Goal: Task Accomplishment & Management: Complete application form

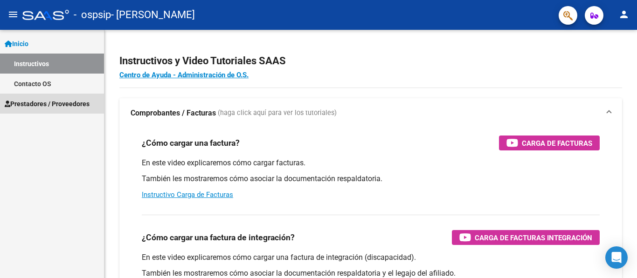
click at [40, 103] on span "Prestadores / Proveedores" at bounding box center [47, 104] width 85 height 10
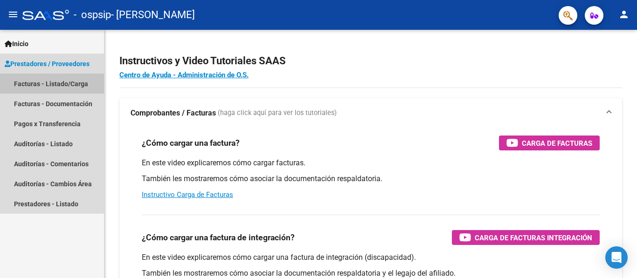
click at [57, 81] on link "Facturas - Listado/Carga" at bounding box center [52, 84] width 104 height 20
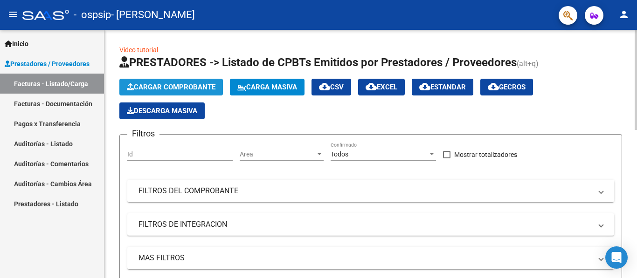
click at [166, 91] on span "Cargar Comprobante" at bounding box center [171, 87] width 89 height 8
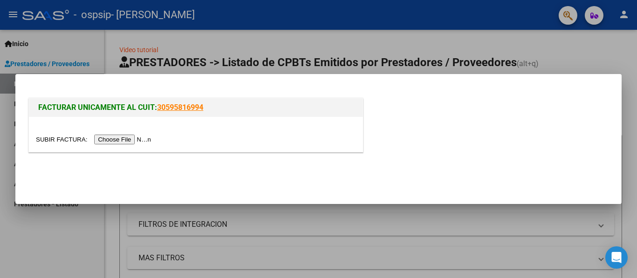
click at [135, 138] on input "file" at bounding box center [95, 140] width 118 height 10
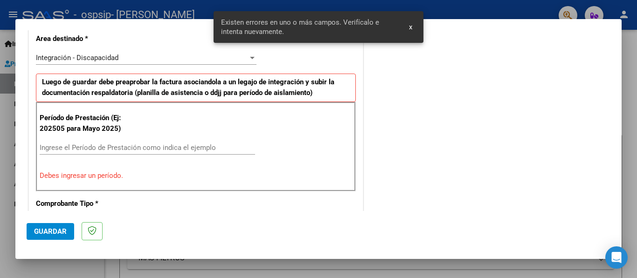
scroll to position [234, 0]
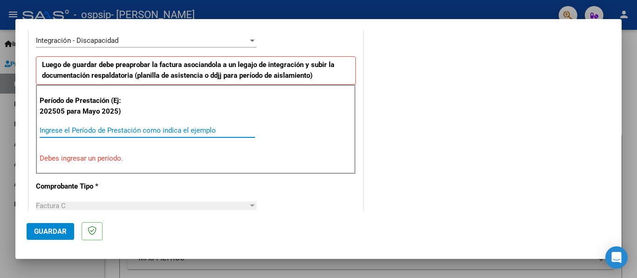
click at [163, 132] on input "Ingrese el Período de Prestación como indica el ejemplo" at bounding box center [147, 130] width 215 height 8
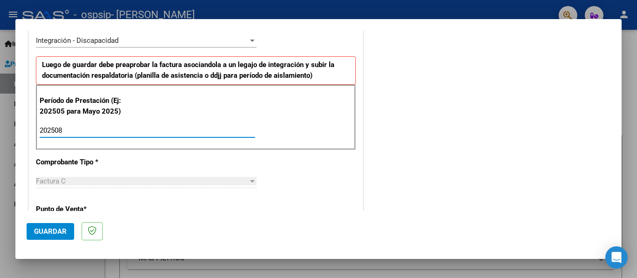
type input "202508"
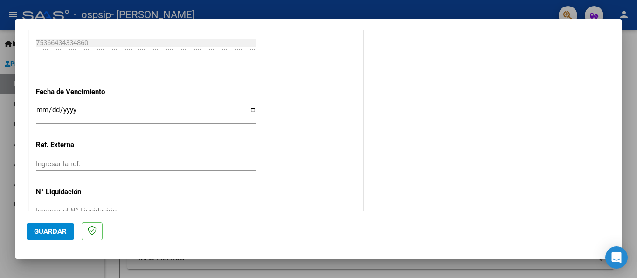
scroll to position [617, 0]
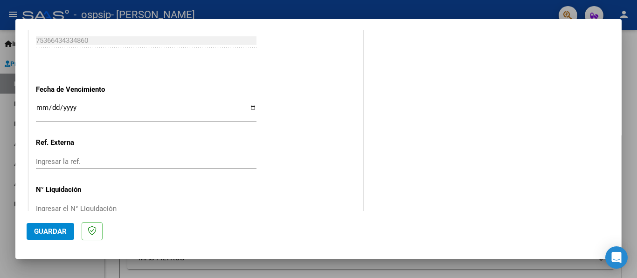
click at [252, 109] on input "Ingresar la fecha" at bounding box center [146, 111] width 221 height 15
type input "[DATE]"
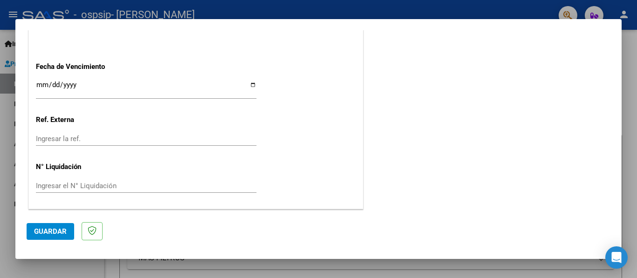
click at [41, 234] on span "Guardar" at bounding box center [50, 231] width 33 height 8
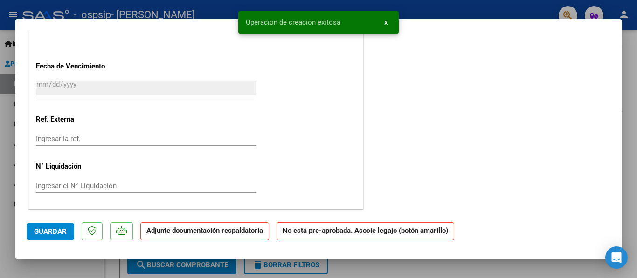
scroll to position [0, 0]
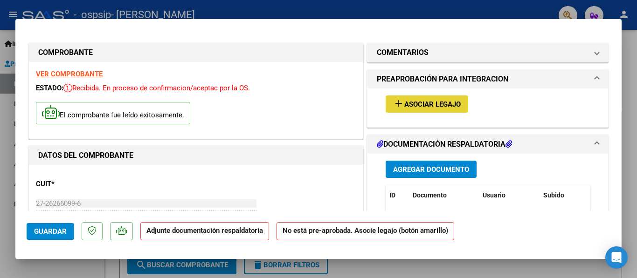
click at [428, 103] on span "Asociar Legajo" at bounding box center [432, 104] width 56 height 8
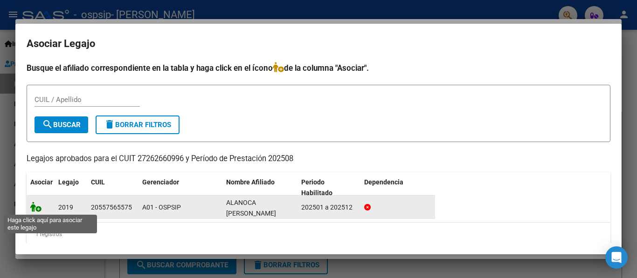
click at [37, 207] on icon at bounding box center [35, 207] width 11 height 10
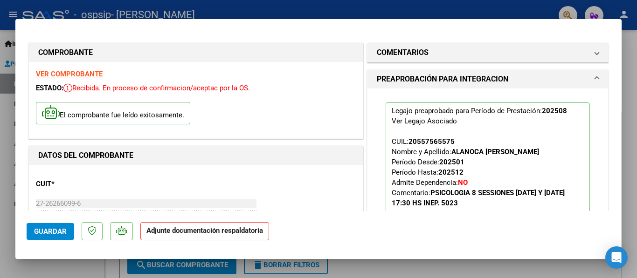
scroll to position [178, 0]
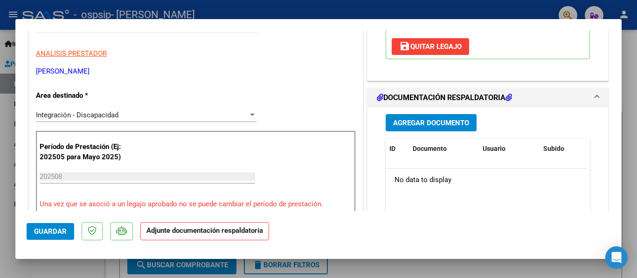
click at [432, 122] on span "Agregar Documento" at bounding box center [431, 123] width 76 height 8
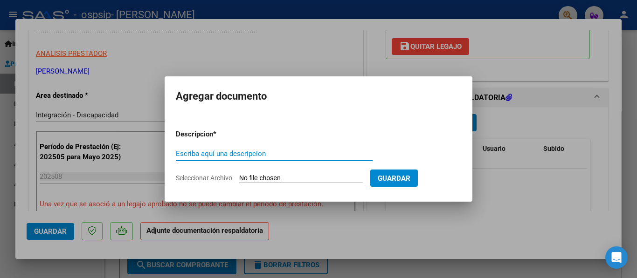
click at [268, 152] on input "Escriba aquí una descripcion" at bounding box center [274, 154] width 197 height 8
click at [221, 155] on input "Escriba aquí una descripcion" at bounding box center [274, 154] width 197 height 8
type input "factura"
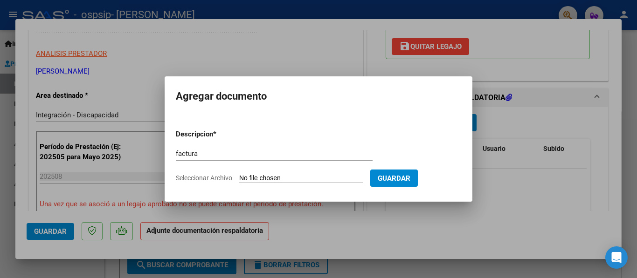
click at [259, 177] on input "Seleccionar Archivo" at bounding box center [301, 178] width 124 height 9
type input "C:\fakepath\27262660996_011_00004_00000425.pdf"
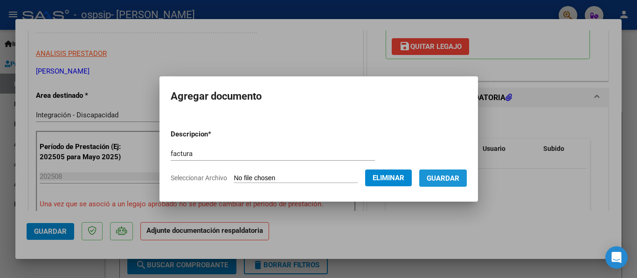
click at [452, 181] on span "Guardar" at bounding box center [443, 178] width 33 height 8
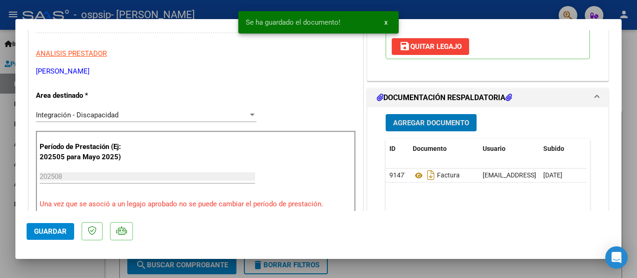
click at [433, 124] on span "Agregar Documento" at bounding box center [431, 123] width 76 height 8
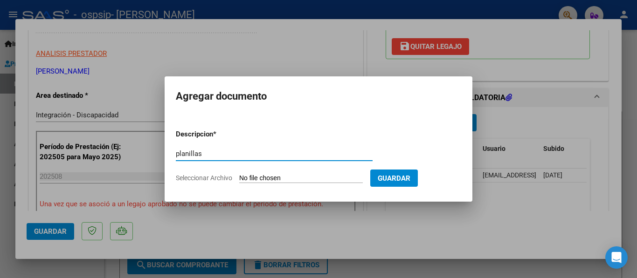
type input "planillas"
click at [218, 175] on span "Seleccionar Archivo" at bounding box center [204, 177] width 56 height 7
click at [239, 175] on input "Seleccionar Archivo" at bounding box center [301, 178] width 124 height 9
type input "C:\fakepath\[PERSON_NAME] pl [PERSON_NAME].pdf"
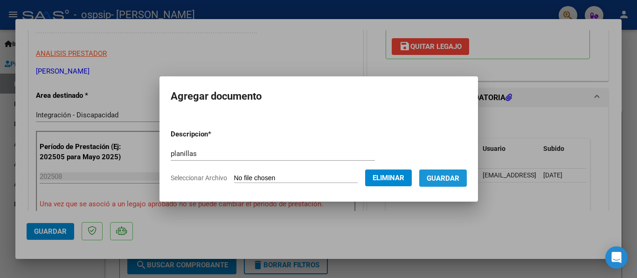
click at [449, 175] on span "Guardar" at bounding box center [443, 178] width 33 height 8
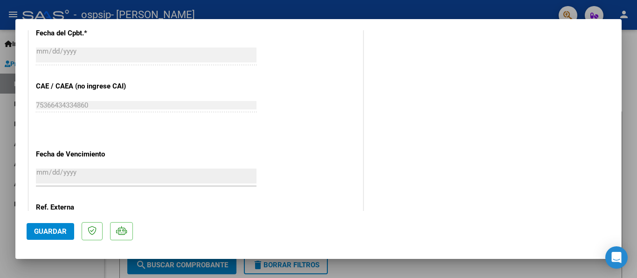
scroll to position [654, 0]
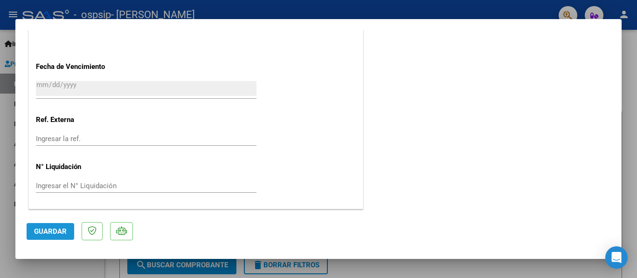
click at [48, 227] on span "Guardar" at bounding box center [50, 231] width 33 height 8
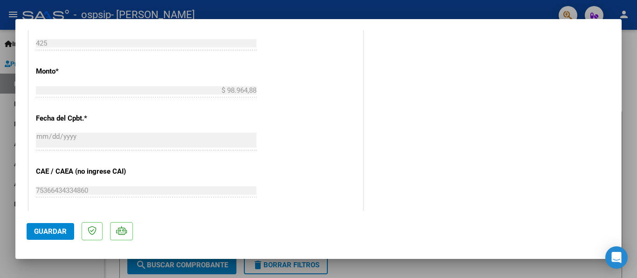
scroll to position [294, 0]
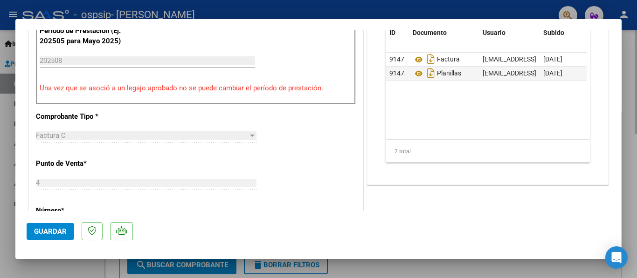
drag, startPoint x: 626, startPoint y: 119, endPoint x: 635, endPoint y: 108, distance: 14.3
click at [635, 108] on div at bounding box center [318, 139] width 637 height 278
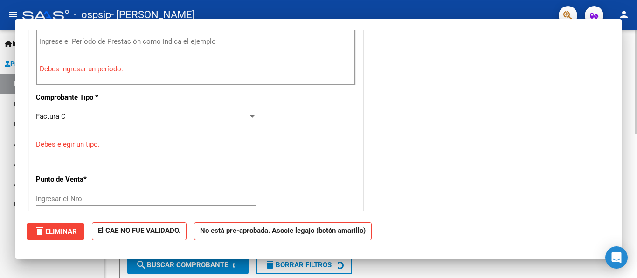
click at [636, 75] on div at bounding box center [635, 82] width 2 height 104
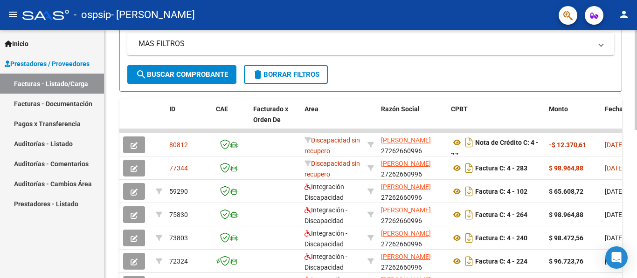
click at [633, 185] on div "Video tutorial PRESTADORES -> Listado de CPBTs Emitidos por Prestadores / Prove…" at bounding box center [371, 118] width 535 height 607
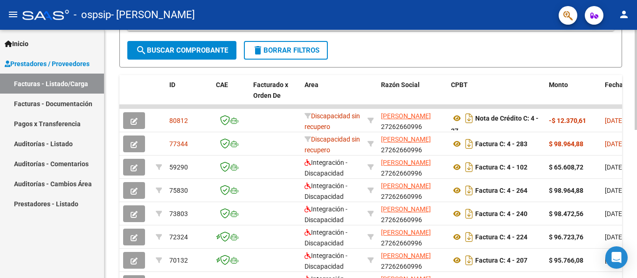
scroll to position [242, 0]
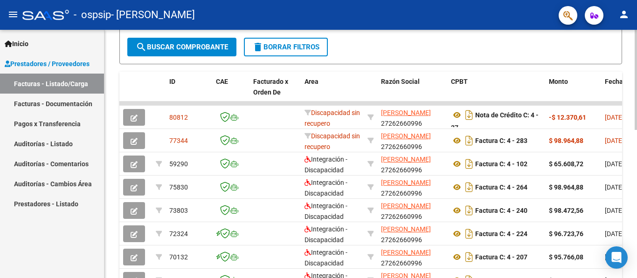
click at [627, 193] on div "Video tutorial PRESTADORES -> Listado de CPBTs Emitidos por Prestadores / Prove…" at bounding box center [371, 91] width 535 height 607
click at [627, 193] on div "Video tutorial PRESTADORES -> Listado de CPBTs Emitidos por Prestadores / Prove…" at bounding box center [370, 91] width 532 height 607
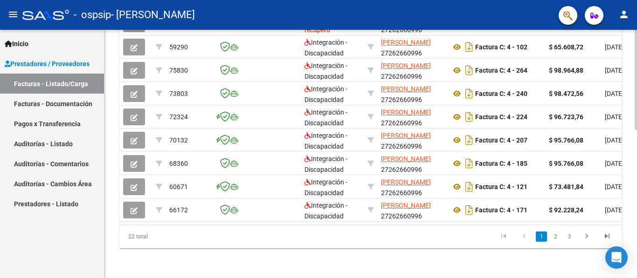
scroll to position [366, 0]
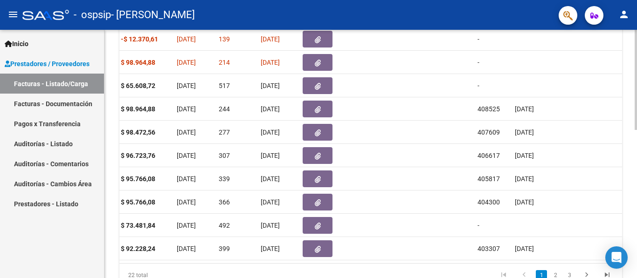
scroll to position [327, 0]
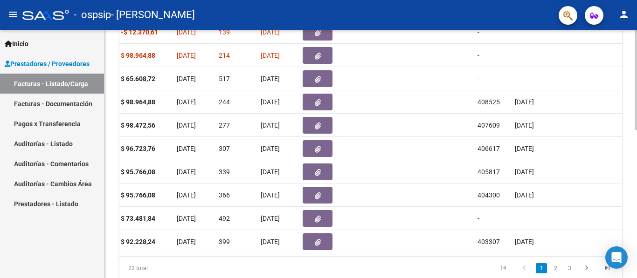
click at [627, 171] on div "Video tutorial PRESTADORES -> Listado de CPBTs Emitidos por Prestadores / Prove…" at bounding box center [371, 6] width 535 height 607
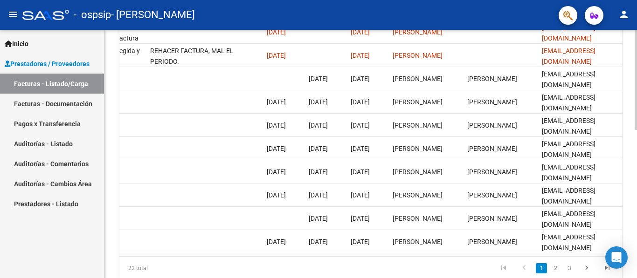
scroll to position [0, 1463]
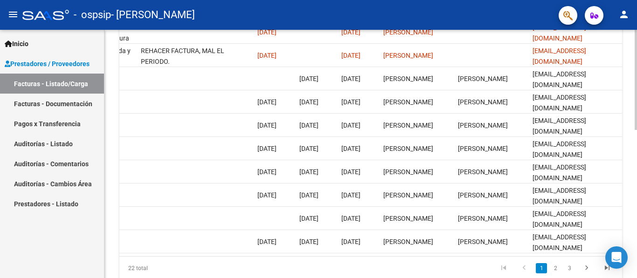
drag, startPoint x: 633, startPoint y: 220, endPoint x: 634, endPoint y: 209, distance: 10.3
click at [634, 209] on div "Video tutorial PRESTADORES -> Listado de CPBTs Emitidos por Prestadores / Prove…" at bounding box center [370, 6] width 532 height 607
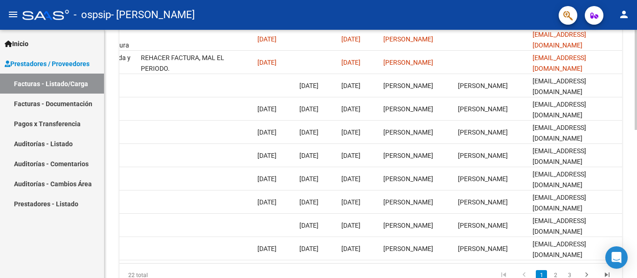
click at [629, 212] on div "Video tutorial PRESTADORES -> Listado de CPBTs Emitidos por Prestadores / Prove…" at bounding box center [371, 13] width 535 height 607
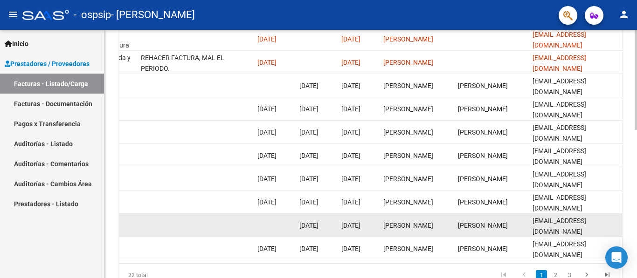
scroll to position [326, 0]
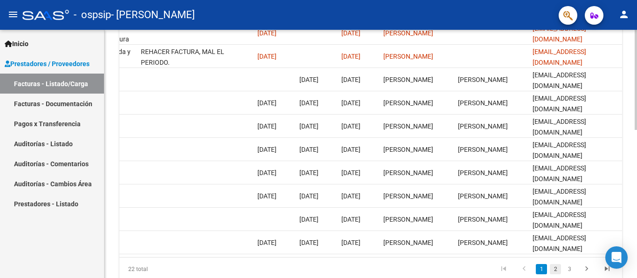
click at [555, 275] on link "2" at bounding box center [555, 269] width 11 height 10
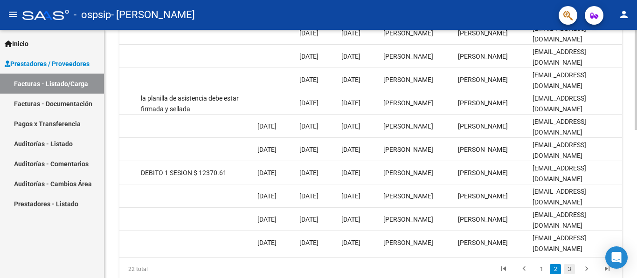
click at [571, 275] on link "3" at bounding box center [569, 269] width 11 height 10
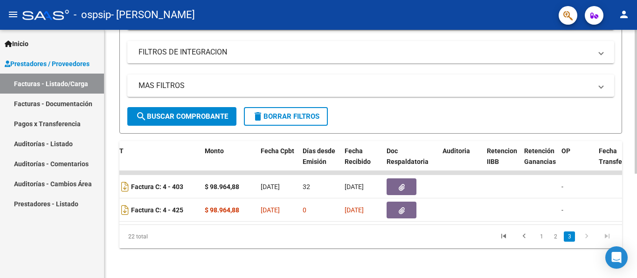
scroll to position [0, 319]
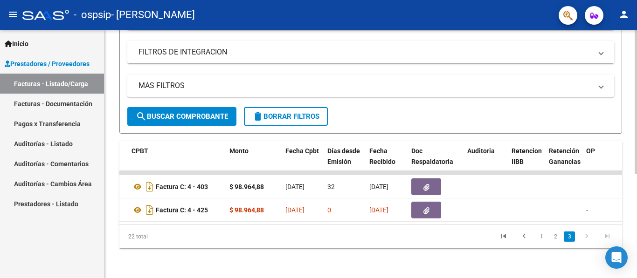
click at [636, 218] on div at bounding box center [635, 206] width 2 height 144
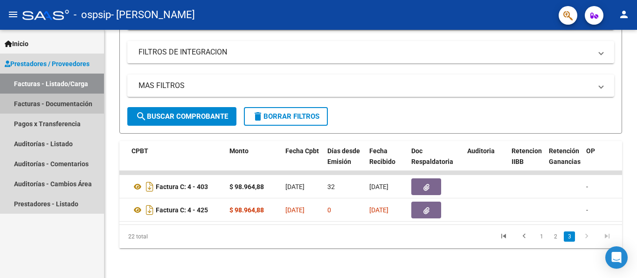
click at [42, 101] on link "Facturas - Documentación" at bounding box center [52, 104] width 104 height 20
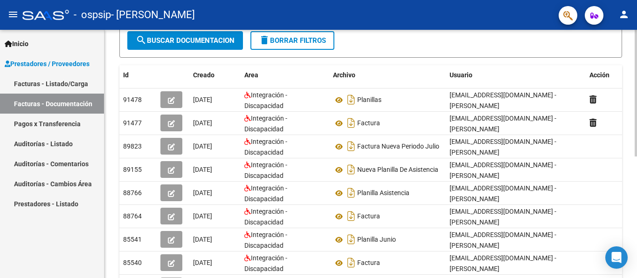
scroll to position [131, 0]
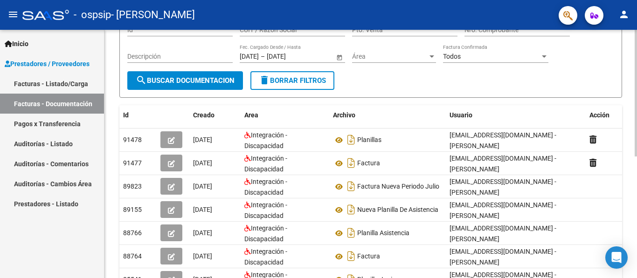
click at [628, 186] on div "PRESTADORES -> Comprobantes - Documentación Respaldatoria cloud_download Export…" at bounding box center [371, 178] width 535 height 479
